Goal: Information Seeking & Learning: Learn about a topic

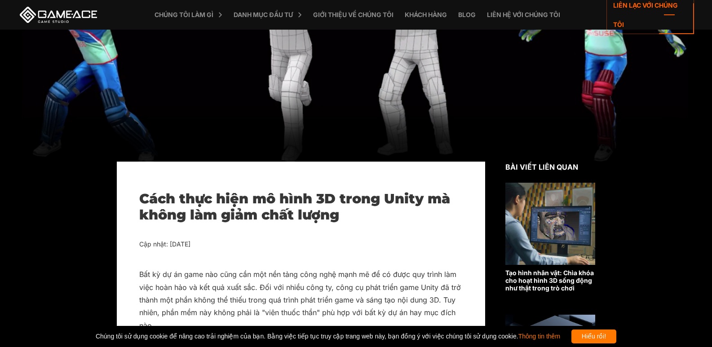
scroll to position [141, 0]
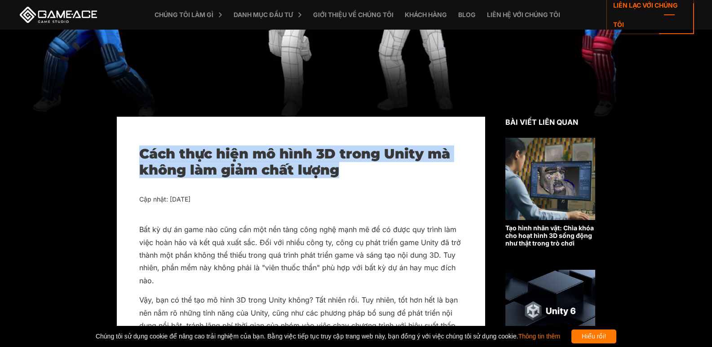
drag, startPoint x: 143, startPoint y: 153, endPoint x: 366, endPoint y: 176, distance: 224.1
click at [366, 176] on h1 "Cách thực hiện mô hình 3D trong Unity mà không làm giảm chất lượng" at bounding box center [300, 162] width 323 height 32
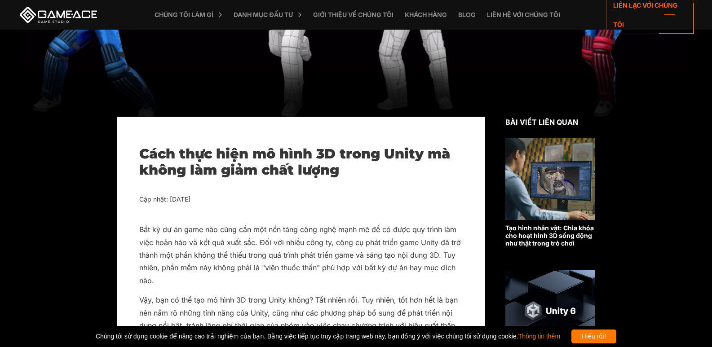
click at [366, 198] on div "Cập nhật: [DATE]" at bounding box center [300, 199] width 323 height 11
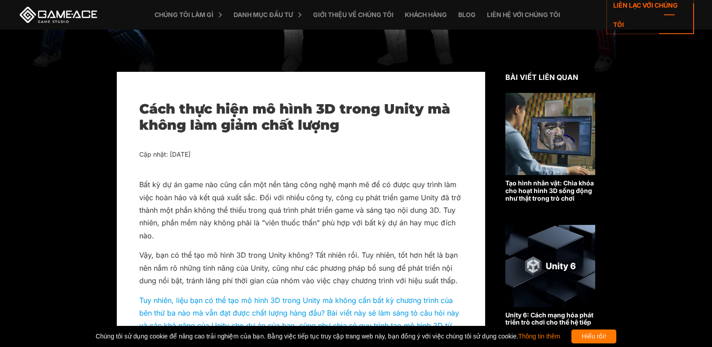
scroll to position [230, 0]
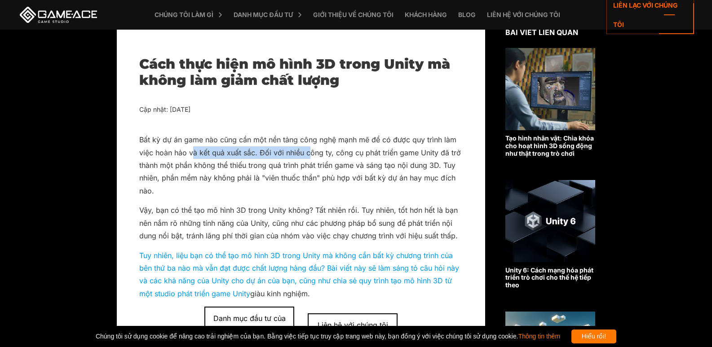
drag, startPoint x: 193, startPoint y: 152, endPoint x: 308, endPoint y: 155, distance: 115.5
click at [308, 155] on font "Bất kỳ dự án game nào cũng cần một nền tảng công nghệ mạnh mẽ để có được quy tr…" at bounding box center [300, 165] width 322 height 60
click at [234, 183] on p "Bất kỳ dự án game nào cũng cần một nền tảng công nghệ mạnh mẽ để có được quy tr…" at bounding box center [300, 165] width 323 height 64
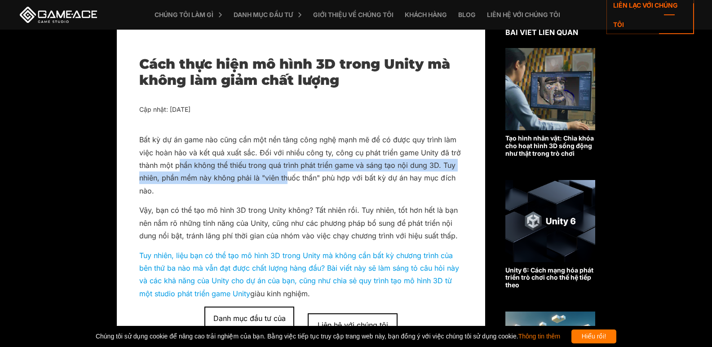
drag, startPoint x: 178, startPoint y: 164, endPoint x: 289, endPoint y: 182, distance: 112.9
click at [289, 182] on font "Bất kỳ dự án game nào cũng cần một nền tảng công nghệ mạnh mẽ để có được quy tr…" at bounding box center [300, 165] width 322 height 60
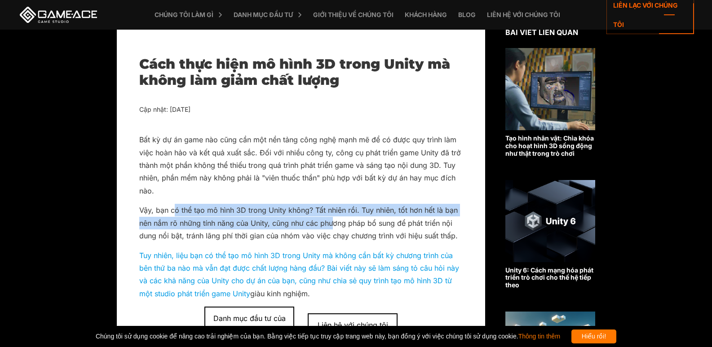
drag, startPoint x: 180, startPoint y: 210, endPoint x: 334, endPoint y: 228, distance: 155.1
click at [334, 228] on p "Vậy, bạn có thể tạo mô hình 3D trong Unity không? Tất nhiên rồi. Tuy nhiên, tốt…" at bounding box center [300, 223] width 323 height 38
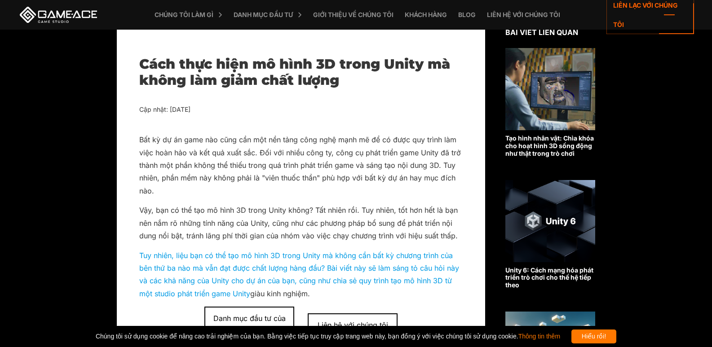
click at [287, 262] on p "Tuy nhiên, liệu bạn có thể tạo mô hình 3D trong Unity mà không cần bất kỳ chươn…" at bounding box center [300, 274] width 323 height 51
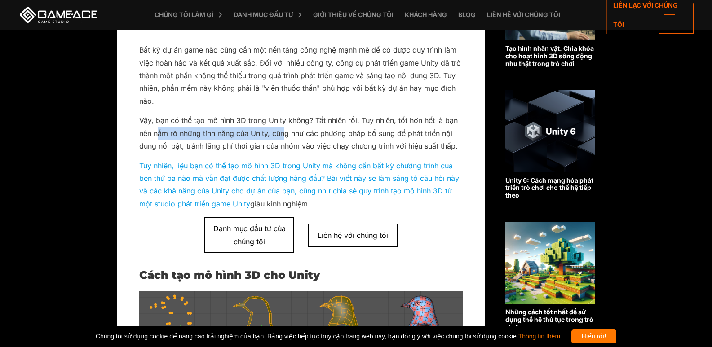
drag, startPoint x: 157, startPoint y: 132, endPoint x: 284, endPoint y: 135, distance: 126.7
click at [284, 135] on font "Vậy, bạn có thể tạo mô hình 3D trong Unity không? Tất nhiên rồi. Tuy nhiên, tốt…" at bounding box center [298, 133] width 319 height 35
click at [239, 140] on p "Vậy, bạn có thể tạo mô hình 3D trong Unity không? Tất nhiên rồi. Tuy nhiên, tốt…" at bounding box center [300, 133] width 323 height 38
click at [293, 138] on p "Vậy, bạn có thể tạo mô hình 3D trong Unity không? Tất nhiên rồi. Tuy nhiên, tốt…" at bounding box center [300, 133] width 323 height 38
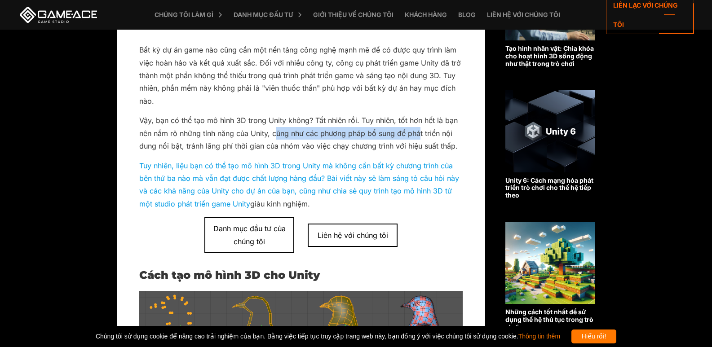
drag, startPoint x: 278, startPoint y: 135, endPoint x: 419, endPoint y: 137, distance: 141.5
click at [419, 137] on font "Vậy, bạn có thể tạo mô hình 3D trong Unity không? Tất nhiên rồi. Tuy nhiên, tốt…" at bounding box center [298, 133] width 319 height 35
click at [408, 142] on font "Vậy, bạn có thể tạo mô hình 3D trong Unity không? Tất nhiên rồi. Tuy nhiên, tốt…" at bounding box center [298, 133] width 319 height 35
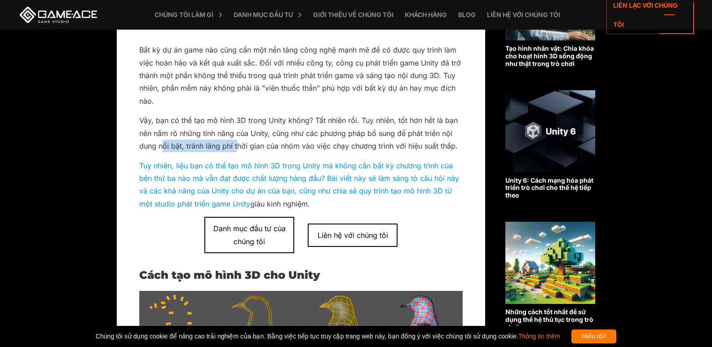
drag, startPoint x: 162, startPoint y: 146, endPoint x: 238, endPoint y: 148, distance: 76.0
click at [238, 148] on font "Vậy, bạn có thể tạo mô hình 3D trong Unity không? Tất nhiên rồi. Tuy nhiên, tốt…" at bounding box center [298, 133] width 319 height 35
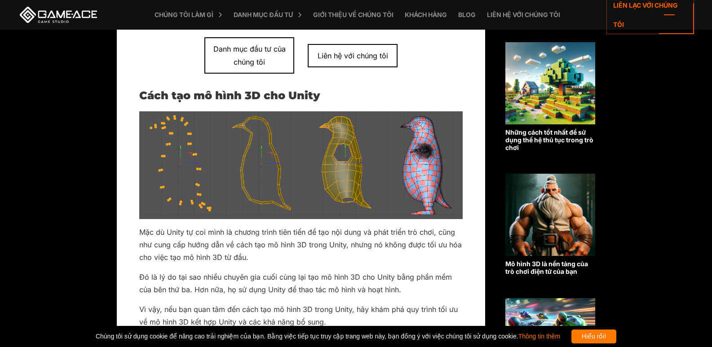
scroll to position [545, 0]
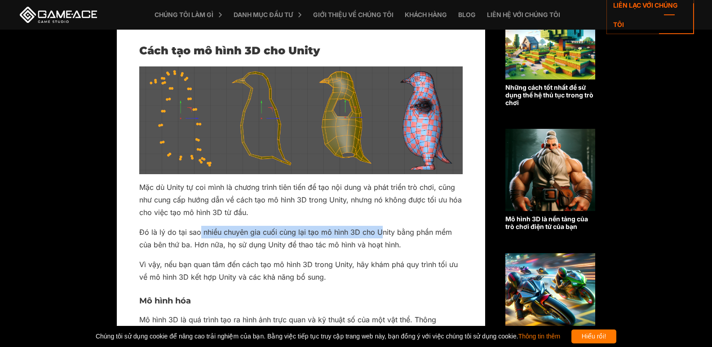
drag, startPoint x: 200, startPoint y: 233, endPoint x: 382, endPoint y: 235, distance: 181.5
click at [382, 235] on font "Đó là lý do tại sao nhiều chuyên gia cuối cùng lại tạo mô hình 3D cho Unity bằn…" at bounding box center [295, 239] width 313 height 22
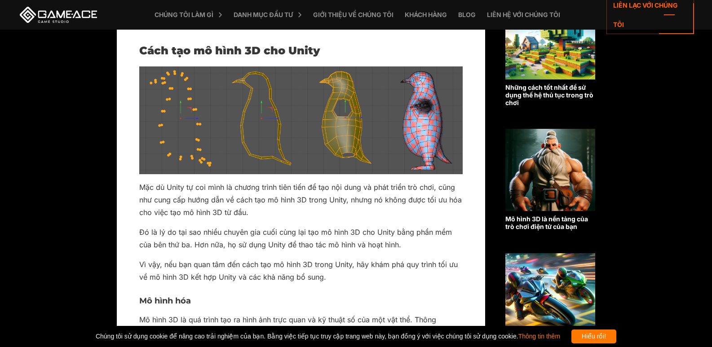
click at [387, 248] on font "Đó là lý do tại sao nhiều chuyên gia cuối cùng lại tạo mô hình 3D cho Unity bằn…" at bounding box center [295, 239] width 313 height 22
drag, startPoint x: 204, startPoint y: 246, endPoint x: 337, endPoint y: 245, distance: 133.0
click at [337, 245] on font "Đó là lý do tại sao nhiều chuyên gia cuối cùng lại tạo mô hình 3D cho Unity bằn…" at bounding box center [295, 239] width 313 height 22
click at [308, 246] on font "Đó là lý do tại sao nhiều chuyên gia cuối cùng lại tạo mô hình 3D cho Unity bằn…" at bounding box center [295, 239] width 313 height 22
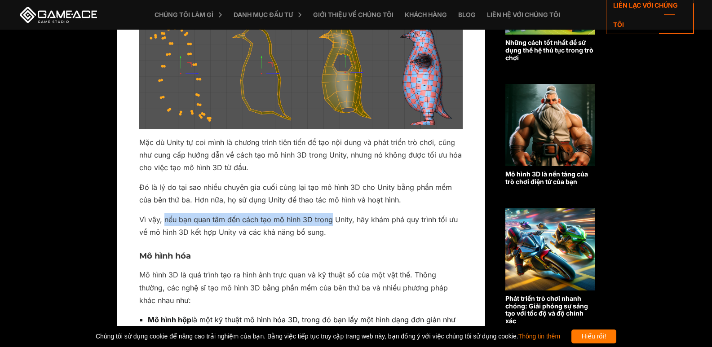
drag, startPoint x: 166, startPoint y: 220, endPoint x: 332, endPoint y: 218, distance: 165.8
click at [332, 218] on font "Vì vậy, nếu bạn quan tâm đến cách tạo mô hình 3D trong Unity, hãy khám phá quy …" at bounding box center [298, 226] width 319 height 22
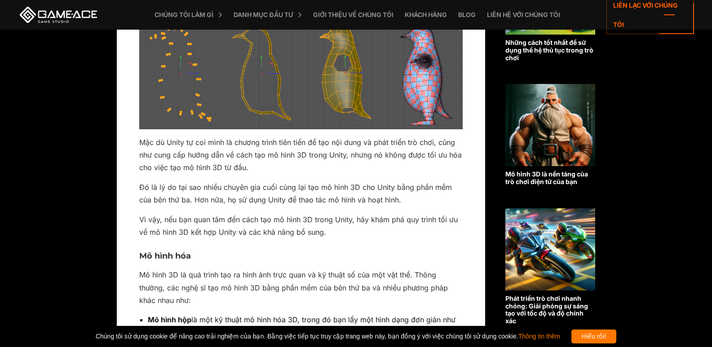
click at [262, 232] on font "Vì vậy, nếu bạn quan tâm đến cách tạo mô hình 3D trong Unity, hãy khám phá quy …" at bounding box center [298, 226] width 319 height 22
drag, startPoint x: 310, startPoint y: 223, endPoint x: 356, endPoint y: 223, distance: 46.7
click at [356, 223] on font "Vì vậy, nếu bạn quan tâm đến cách tạo mô hình 3D trong Unity, hãy khám phá quy …" at bounding box center [298, 226] width 319 height 22
drag, startPoint x: 390, startPoint y: 221, endPoint x: 443, endPoint y: 221, distance: 52.1
click at [449, 221] on font "Vì vậy, nếu bạn quan tâm đến cách tạo mô hình 3D trong Unity, hãy khám phá quy …" at bounding box center [298, 226] width 319 height 22
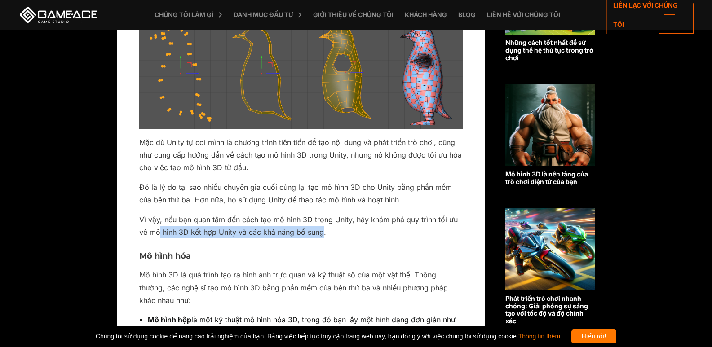
drag, startPoint x: 160, startPoint y: 231, endPoint x: 323, endPoint y: 231, distance: 163.1
click at [323, 231] on font "Vì vậy, nếu bạn quan tâm đến cách tạo mô hình 3D trong Unity, hãy khám phá quy …" at bounding box center [298, 226] width 319 height 22
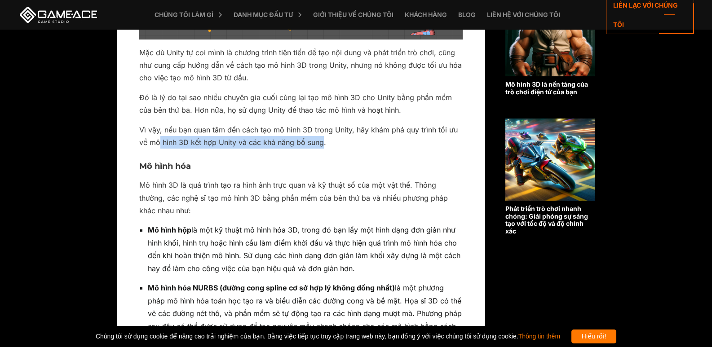
scroll to position [725, 0]
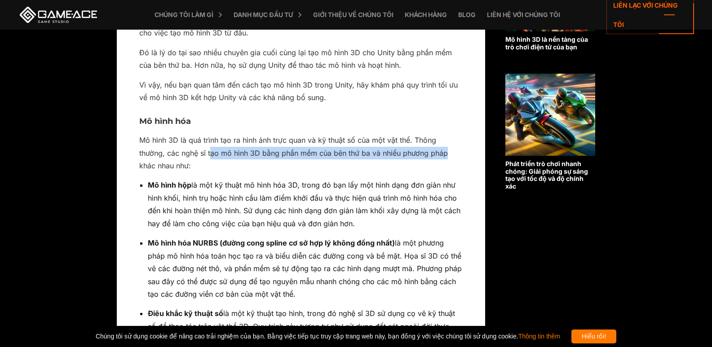
drag, startPoint x: 214, startPoint y: 151, endPoint x: 462, endPoint y: 155, distance: 247.6
click at [462, 155] on p "Mô hình 3D là quá trình tạo ra hình ảnh trực quan và kỹ thuật số của một vật th…" at bounding box center [300, 153] width 323 height 38
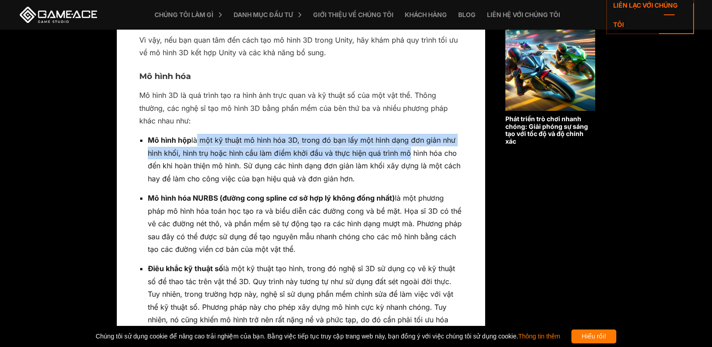
drag, startPoint x: 197, startPoint y: 138, endPoint x: 407, endPoint y: 156, distance: 211.0
click at [407, 156] on font "là một kỹ thuật mô hình hóa 3D, trong đó bạn lấy một hình dạng đơn giản như hìn…" at bounding box center [304, 159] width 313 height 47
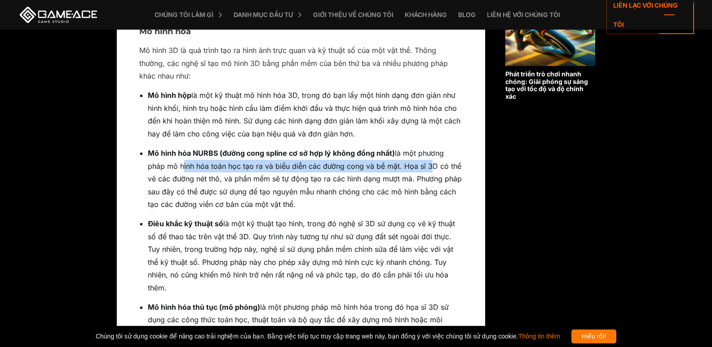
drag, startPoint x: 180, startPoint y: 168, endPoint x: 426, endPoint y: 171, distance: 246.2
click at [426, 171] on p "Mô hình hóa NURBS (đường cong spline cơ sở hợp lý không đồng nhất) là một phươn…" at bounding box center [305, 179] width 315 height 64
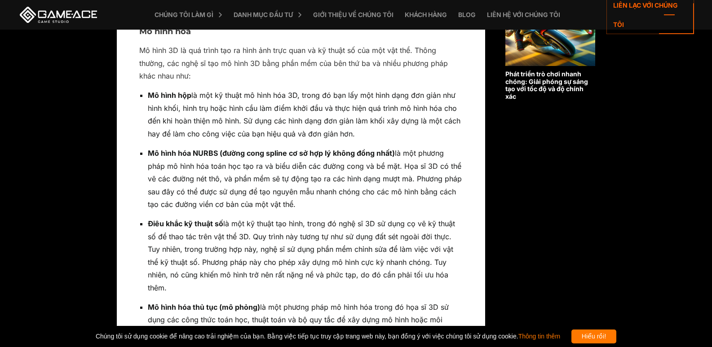
click at [371, 178] on font "là một phương pháp mô hình hóa toán học tạo ra và biểu diễn các đường cong và b…" at bounding box center [305, 179] width 314 height 60
drag, startPoint x: 162, startPoint y: 175, endPoint x: 401, endPoint y: 204, distance: 240.4
click at [401, 204] on p "Mô hình hóa NURBS (đường cong spline cơ sở hợp lý không đồng nhất) là một phươn…" at bounding box center [305, 179] width 315 height 64
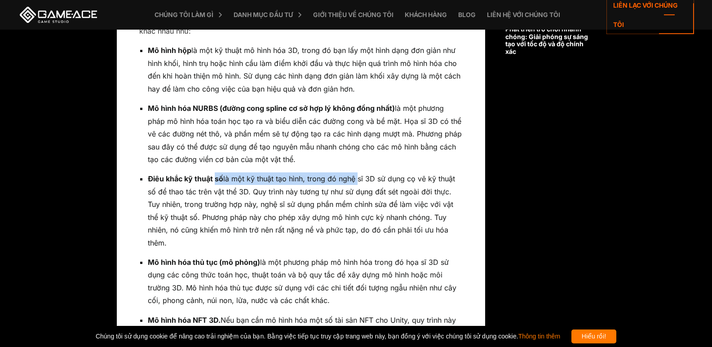
drag, startPoint x: 215, startPoint y: 182, endPoint x: 355, endPoint y: 183, distance: 140.6
click at [355, 183] on p "Điêu khắc kỹ thuật số là một kỹ thuật tạo hình, trong đó nghệ sĩ 3D sử dụng cọ …" at bounding box center [305, 211] width 315 height 77
click at [327, 192] on font "là một kỹ thuật tạo hình, trong đó nghệ sĩ 3D sử dụng cọ vẽ kỹ thuật số để thao…" at bounding box center [301, 210] width 307 height 73
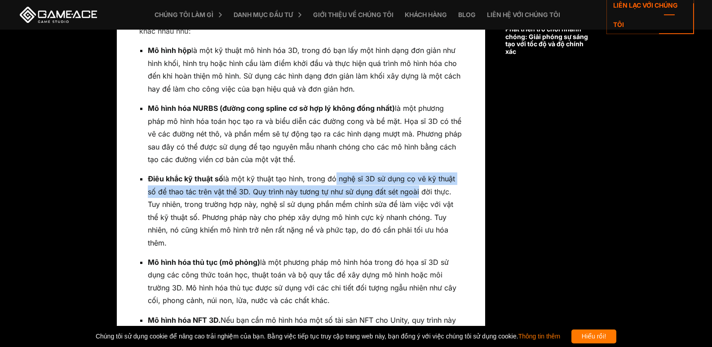
drag, startPoint x: 334, startPoint y: 182, endPoint x: 402, endPoint y: 196, distance: 69.3
click at [417, 187] on font "là một kỹ thuật tạo hình, trong đó nghệ sĩ 3D sử dụng cọ vẽ kỹ thuật số để thao…" at bounding box center [301, 210] width 307 height 73
click at [205, 186] on p "Điêu khắc kỹ thuật số là một kỹ thuật tạo hình, trong đó nghệ sĩ 3D sử dụng cọ …" at bounding box center [305, 211] width 315 height 77
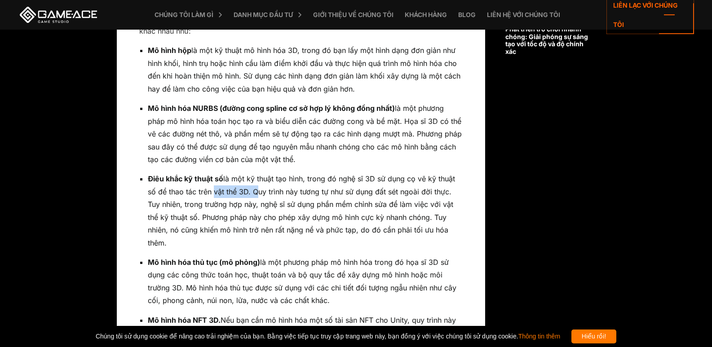
drag, startPoint x: 209, startPoint y: 191, endPoint x: 252, endPoint y: 189, distance: 42.3
click at [252, 189] on font "là một kỹ thuật tạo hình, trong đó nghệ sĩ 3D sử dụng cọ vẽ kỹ thuật số để thao…" at bounding box center [301, 210] width 307 height 73
click at [290, 193] on font "là một kỹ thuật tạo hình, trong đó nghệ sĩ 3D sử dụng cọ vẽ kỹ thuật số để thao…" at bounding box center [301, 210] width 307 height 73
drag, startPoint x: 267, startPoint y: 194, endPoint x: 436, endPoint y: 193, distance: 168.9
click at [436, 193] on font "là một kỹ thuật tạo hình, trong đó nghệ sĩ 3D sử dụng cọ vẽ kỹ thuật số để thao…" at bounding box center [301, 210] width 307 height 73
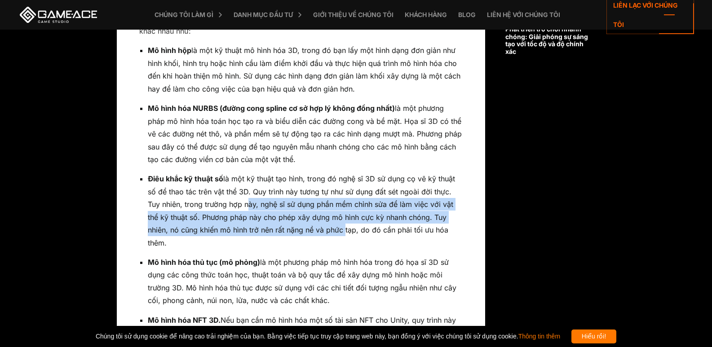
drag, startPoint x: 246, startPoint y: 208, endPoint x: 343, endPoint y: 229, distance: 99.7
click at [342, 229] on font "là một kỹ thuật tạo hình, trong đó nghệ sĩ 3D sử dụng cọ vẽ kỹ thuật số để thao…" at bounding box center [301, 210] width 307 height 73
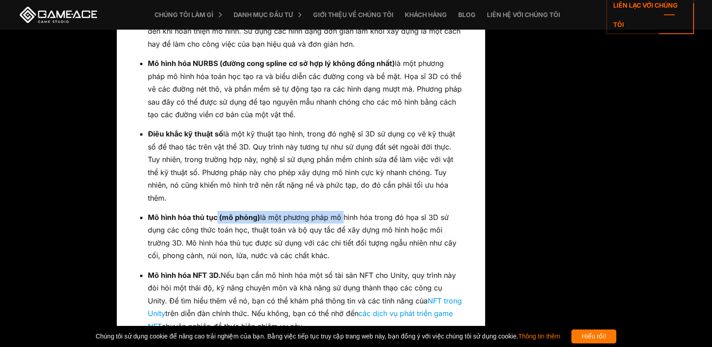
drag, startPoint x: 217, startPoint y: 217, endPoint x: 341, endPoint y: 224, distance: 125.1
click at [343, 221] on p "Mô hình hóa thủ tục (mô phỏng) là một phương pháp mô hình hóa trong đó họa sĩ 3…" at bounding box center [305, 236] width 315 height 51
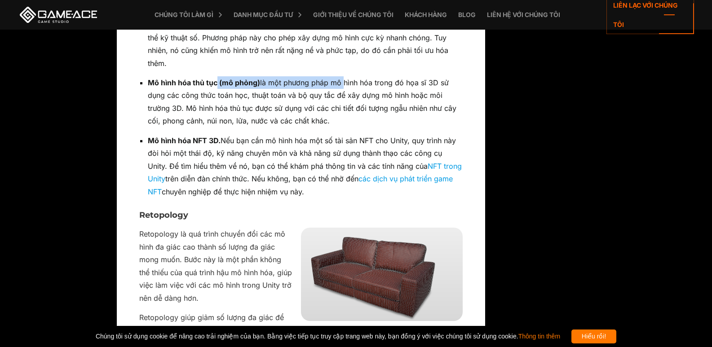
scroll to position [1084, 0]
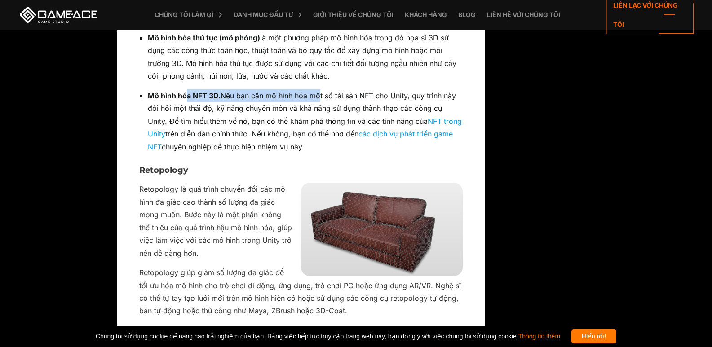
drag, startPoint x: 187, startPoint y: 97, endPoint x: 318, endPoint y: 97, distance: 130.3
click at [318, 97] on p "Mô hình hóa NFT 3D. Nếu bạn cần mô hình hóa một số tài sản NFT cho Unity, quy t…" at bounding box center [305, 121] width 315 height 64
drag, startPoint x: 162, startPoint y: 169, endPoint x: 192, endPoint y: 170, distance: 30.6
click at [192, 170] on h3 "Retopology" at bounding box center [300, 170] width 323 height 9
drag, startPoint x: 194, startPoint y: 217, endPoint x: 244, endPoint y: 218, distance: 50.3
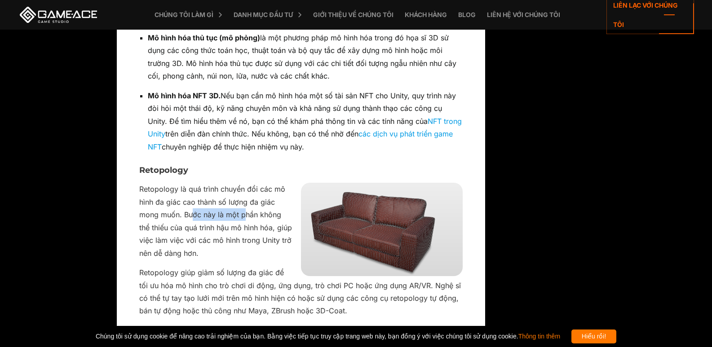
click at [244, 218] on font "Retopology là quá trình chuyển đổi các mô hình đa giác cao thành số lượng đa gi…" at bounding box center [215, 221] width 153 height 73
click at [234, 233] on p "Retopology là quá trình chuyển đổi các mô hình đa giác cao thành số lượng đa gi…" at bounding box center [300, 221] width 323 height 77
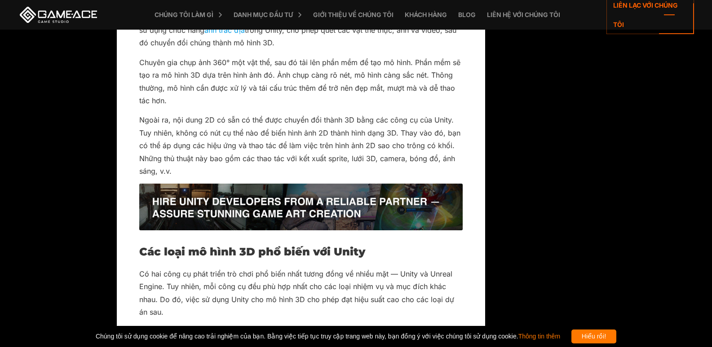
scroll to position [1758, 0]
